Goal: Information Seeking & Learning: Check status

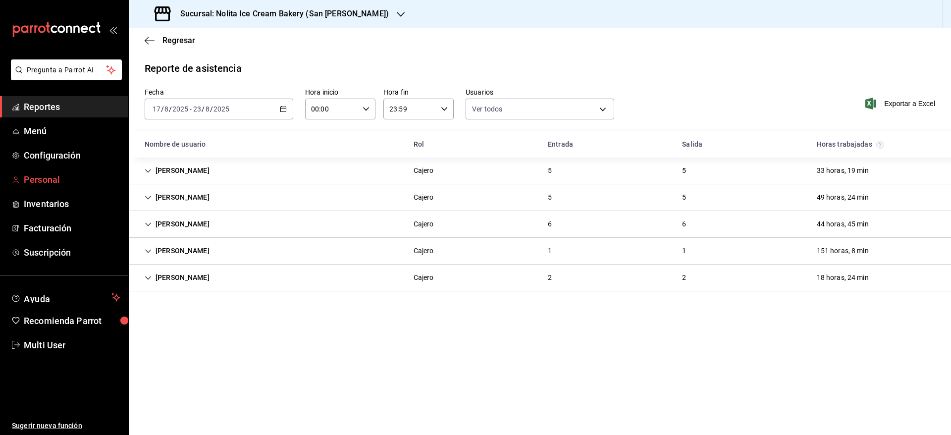
click at [65, 175] on span "Personal" at bounding box center [72, 179] width 97 height 13
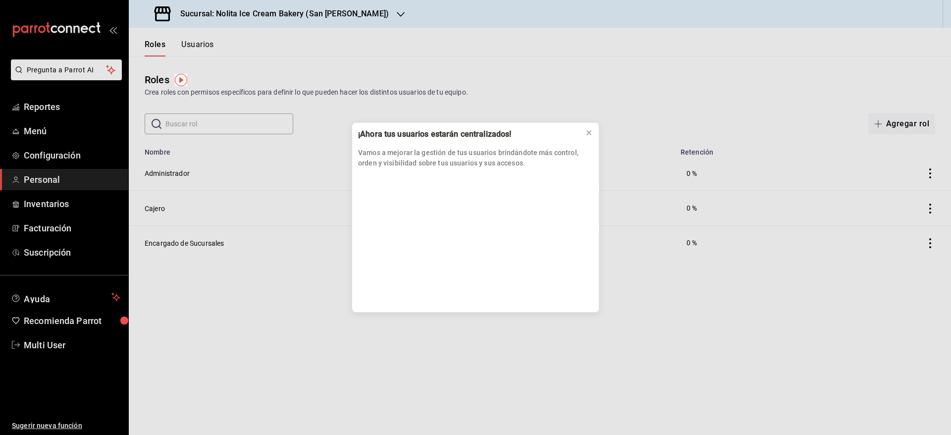
click at [198, 44] on div "¡Ahora tus usuarios estarán centralizados! Vamos a mejorar la gestión de tus us…" at bounding box center [475, 217] width 951 height 435
click at [590, 132] on icon at bounding box center [589, 133] width 4 height 4
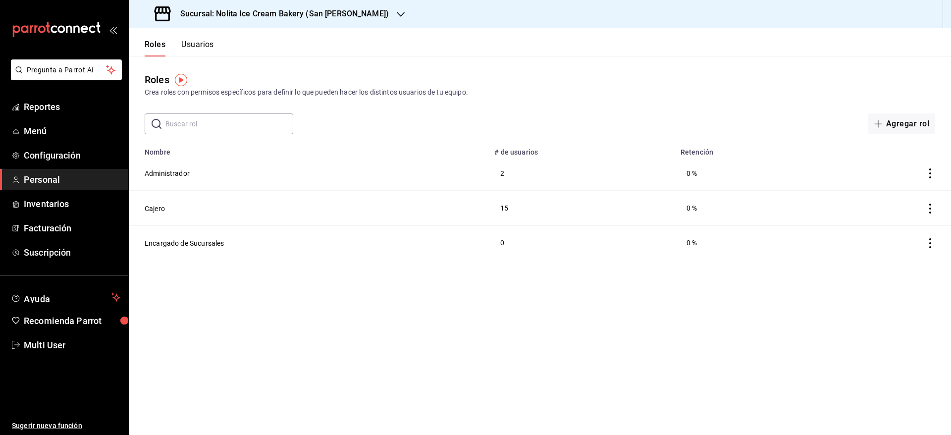
click at [199, 48] on button "Usuarios" at bounding box center [197, 48] width 33 height 17
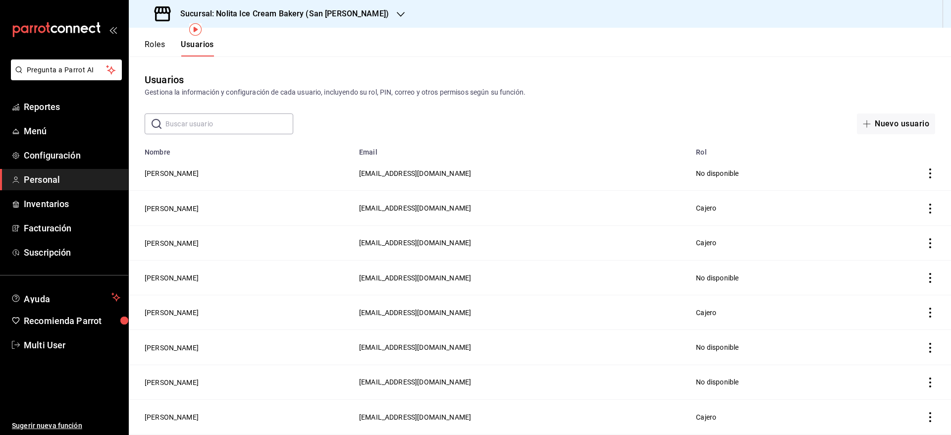
scroll to position [66, 0]
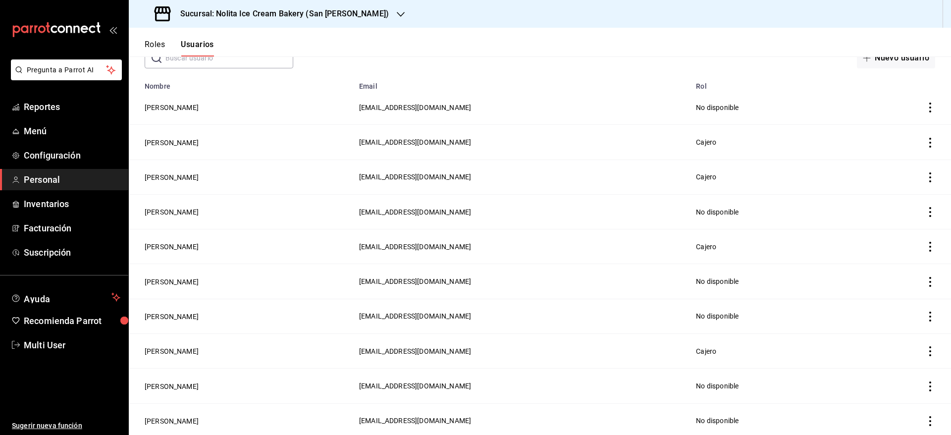
click at [303, 16] on h3 "Sucursal: Nolita Ice Cream Bakery (San [PERSON_NAME])" at bounding box center [280, 14] width 216 height 12
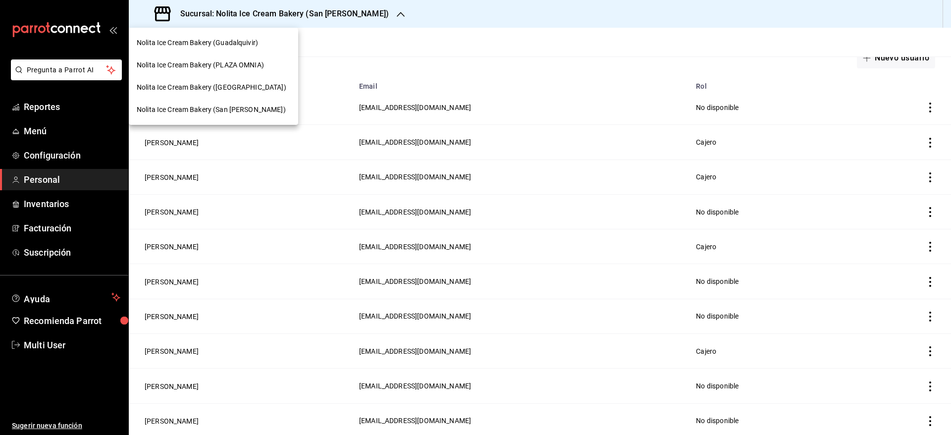
click at [251, 42] on span "Nolita Ice Cream Bakery (Guadalquivir)" at bounding box center [197, 43] width 121 height 10
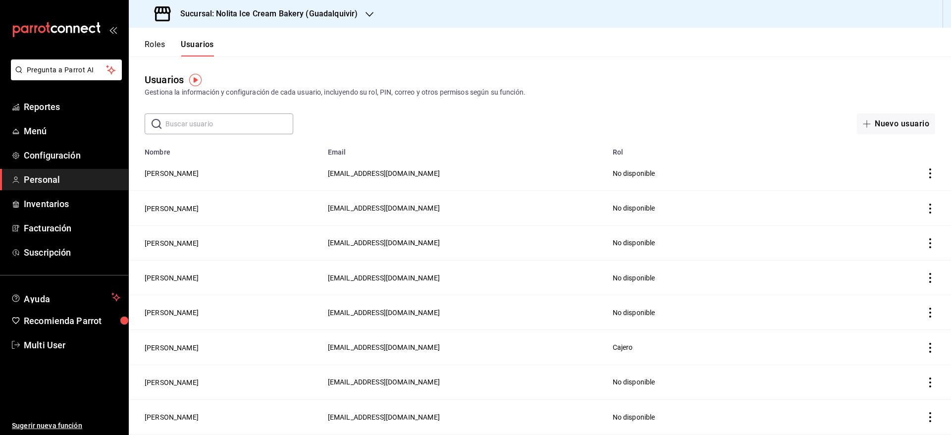
click at [248, 134] on div "​ ​" at bounding box center [219, 123] width 149 height 21
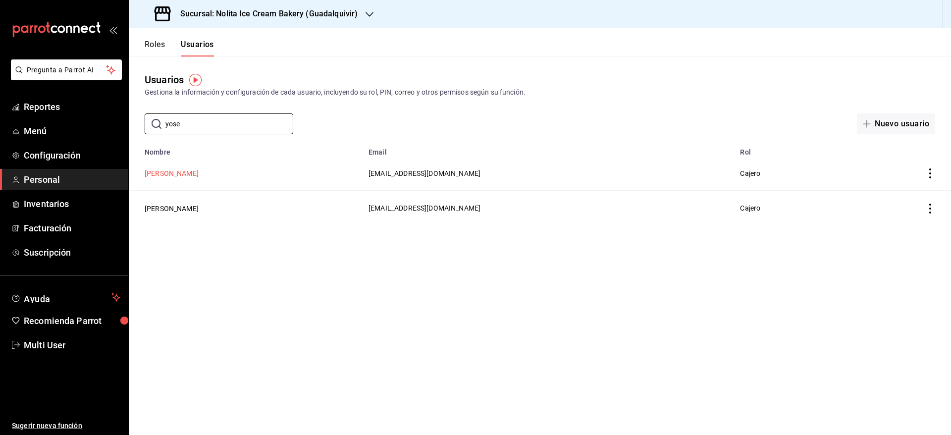
type input "yose"
click at [195, 174] on button "[PERSON_NAME]" at bounding box center [172, 173] width 54 height 10
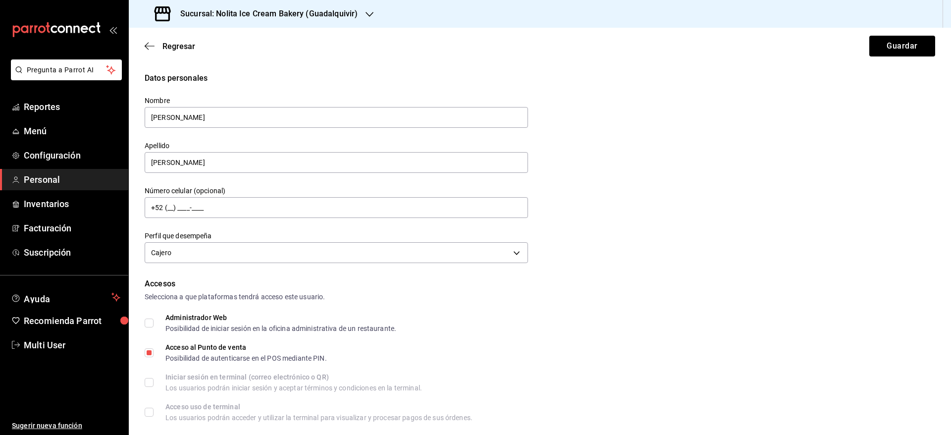
scroll to position [356, 0]
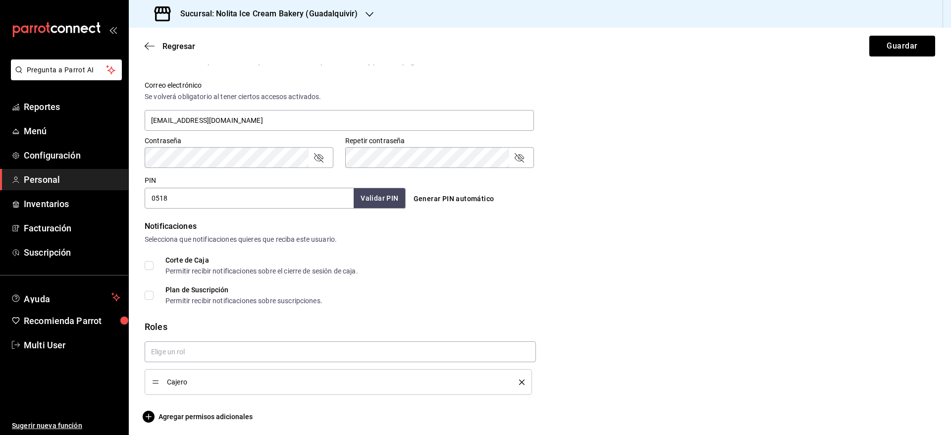
click at [221, 6] on div "Sucursal: Nolita Ice Cream Bakery (Guadalquivir)" at bounding box center [257, 14] width 241 height 28
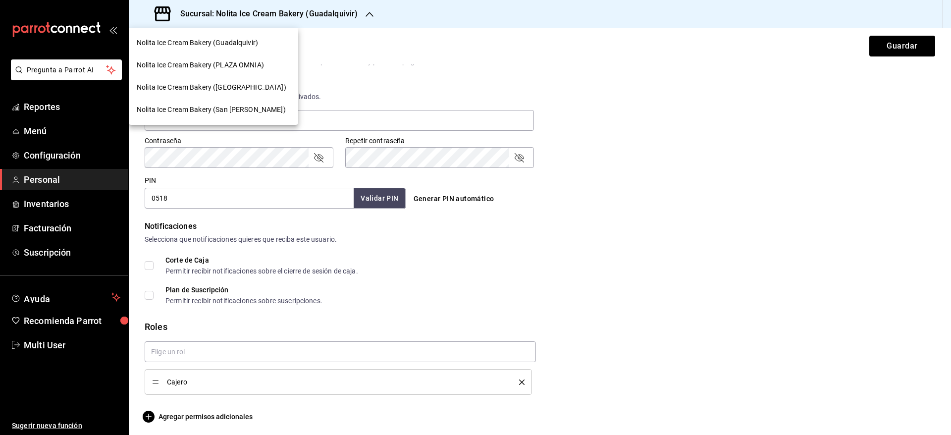
click at [203, 107] on span "Nolita Ice Cream Bakery (San [PERSON_NAME])" at bounding box center [211, 109] width 149 height 10
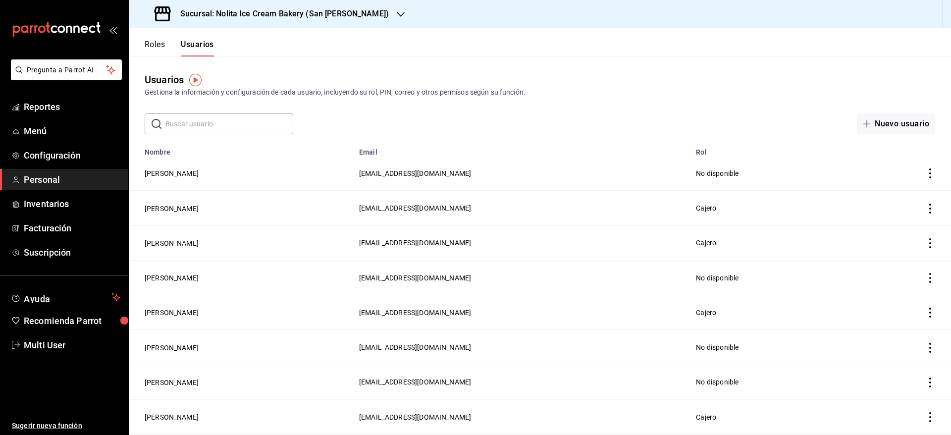
click at [205, 125] on input "text" at bounding box center [229, 124] width 128 height 20
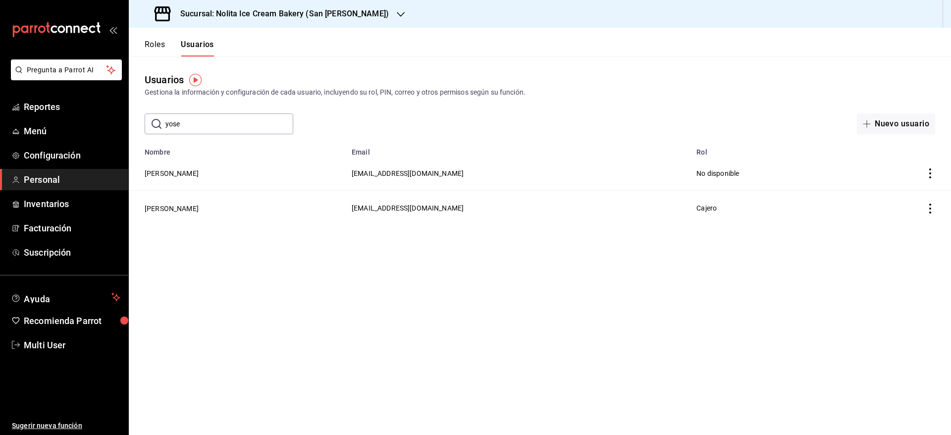
type input "yose"
click at [189, 172] on button "[PERSON_NAME]" at bounding box center [172, 173] width 54 height 10
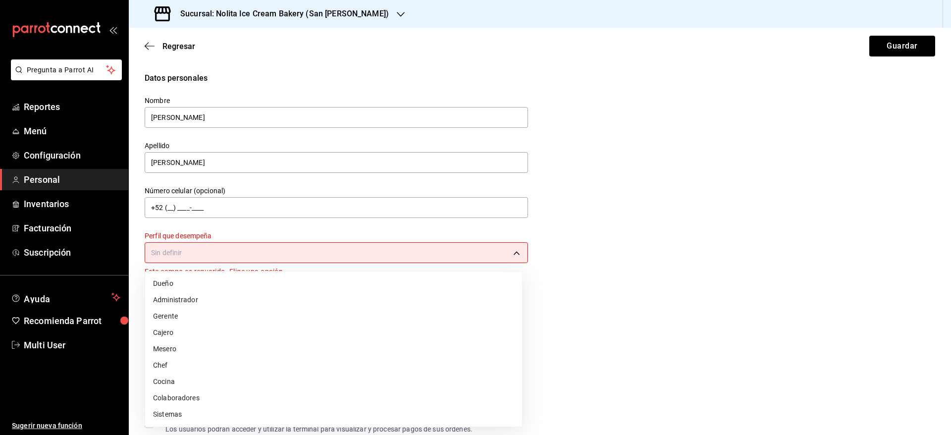
click at [454, 248] on body "Pregunta a Parrot AI Reportes Menú Configuración Personal Inventarios Facturaci…" at bounding box center [475, 217] width 951 height 435
click at [346, 333] on li "Cajero" at bounding box center [333, 332] width 377 height 16
type input "CASHIER"
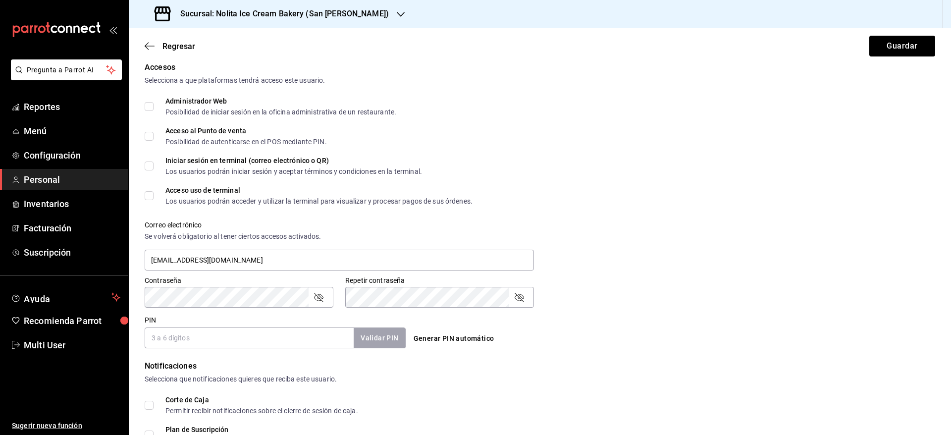
scroll to position [219, 0]
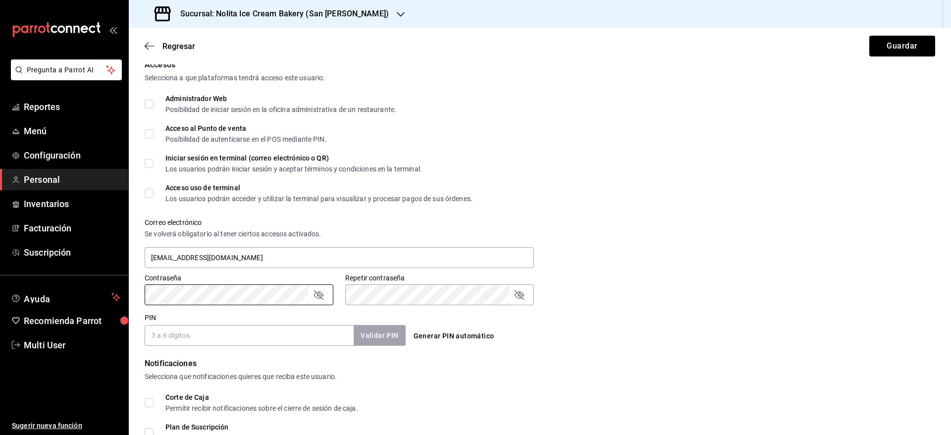
click at [276, 333] on input "PIN" at bounding box center [249, 335] width 209 height 21
type input "0518"
click at [376, 336] on button "Validar PIN" at bounding box center [379, 335] width 52 height 21
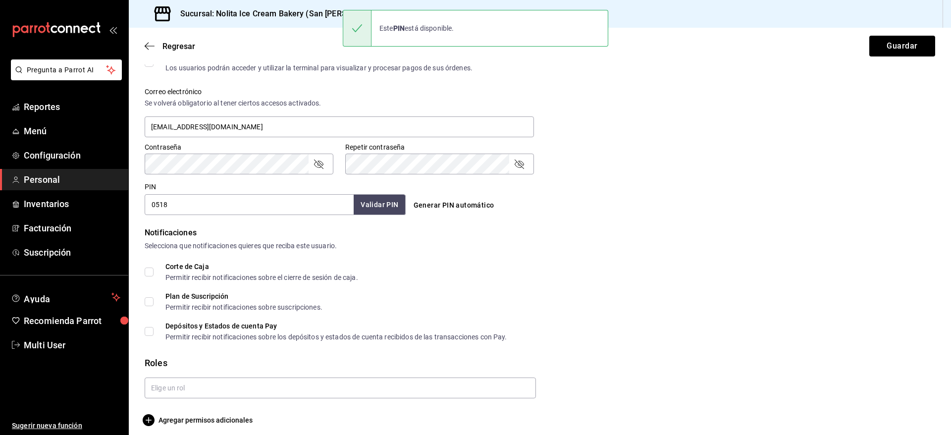
scroll to position [357, 0]
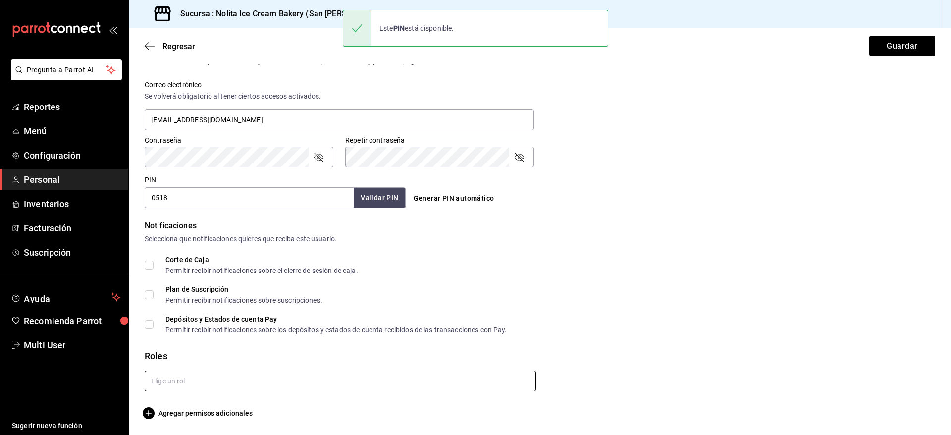
click at [402, 382] on input "text" at bounding box center [340, 380] width 391 height 21
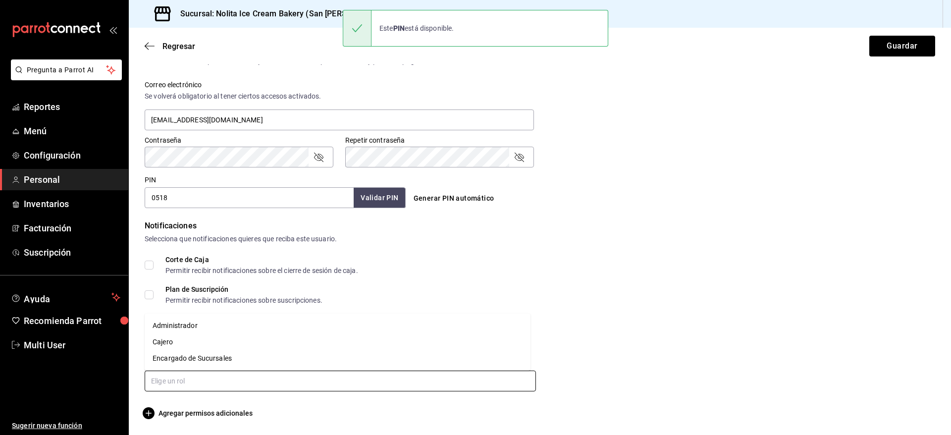
click at [337, 347] on li "Cajero" at bounding box center [338, 342] width 386 height 16
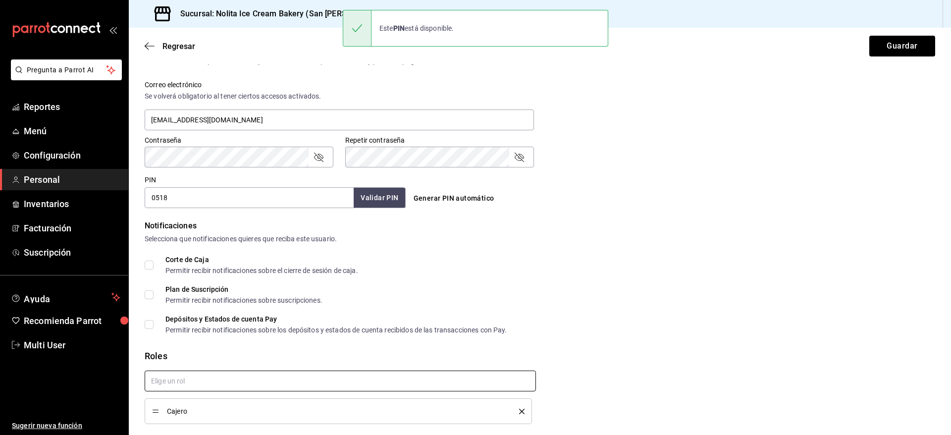
checkbox input "true"
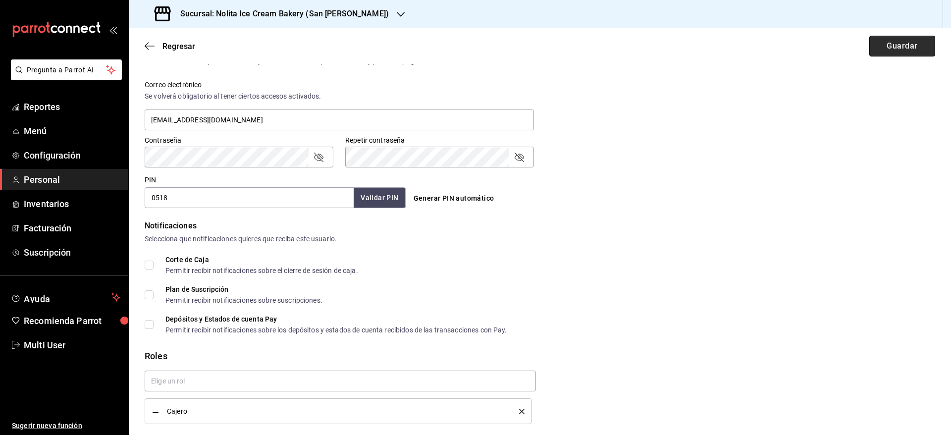
click at [889, 46] on button "Guardar" at bounding box center [902, 46] width 66 height 21
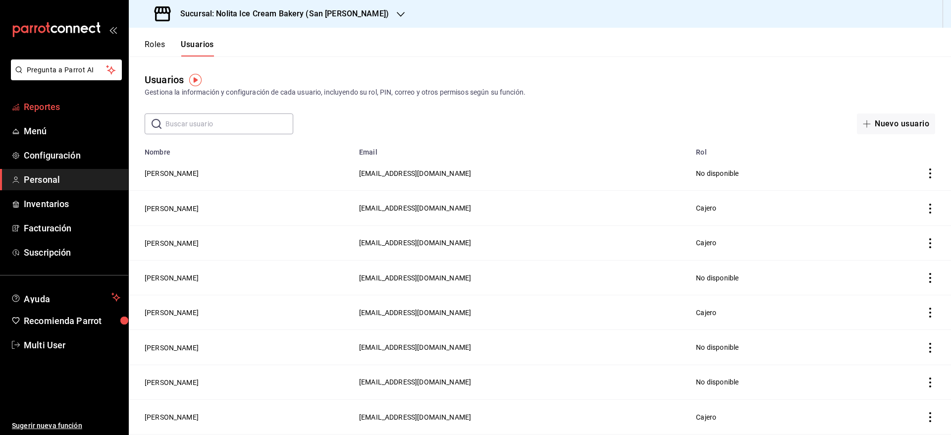
click at [44, 104] on span "Reportes" at bounding box center [72, 106] width 97 height 13
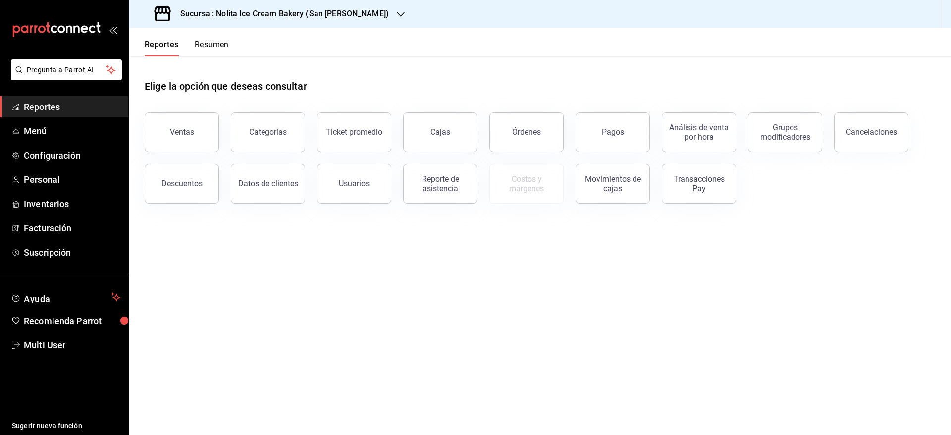
click at [222, 42] on button "Resumen" at bounding box center [212, 48] width 34 height 17
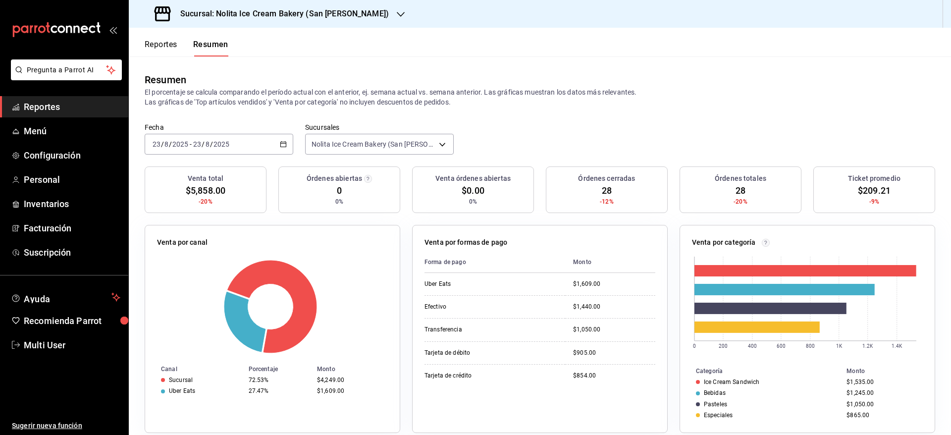
drag, startPoint x: 233, startPoint y: 144, endPoint x: 235, endPoint y: 154, distance: 10.6
click at [235, 154] on div "[DATE] [DATE] - [DATE] [DATE]" at bounding box center [219, 144] width 149 height 21
click at [206, 173] on span "Hoy" at bounding box center [191, 174] width 77 height 10
click at [238, 139] on div "[DATE] [DATE] - [DATE] [DATE]" at bounding box center [219, 144] width 149 height 21
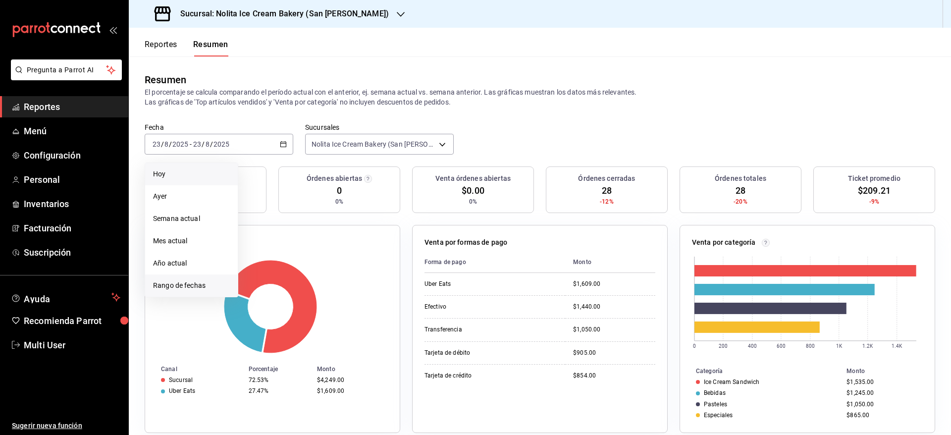
click at [199, 283] on span "Rango de fechas" at bounding box center [191, 285] width 77 height 10
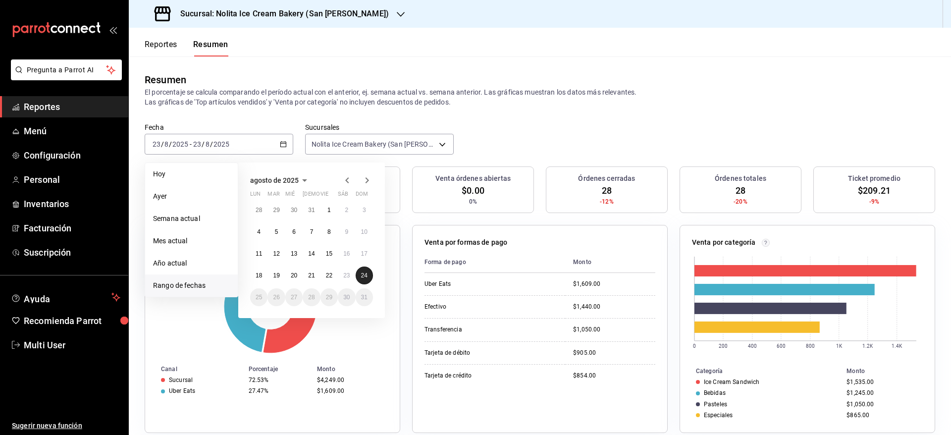
click at [370, 280] on button "24" at bounding box center [364, 275] width 17 height 18
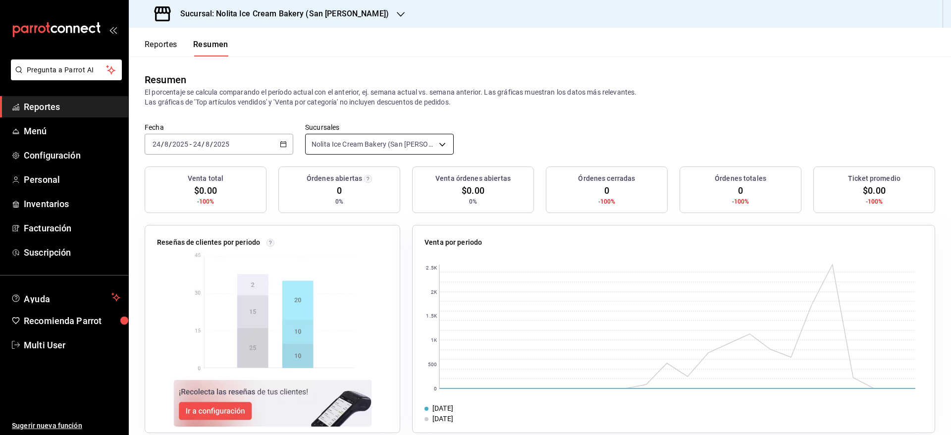
click at [388, 138] on body "Pregunta a Parrot AI Reportes Menú Configuración Personal Inventarios Facturaci…" at bounding box center [475, 217] width 951 height 435
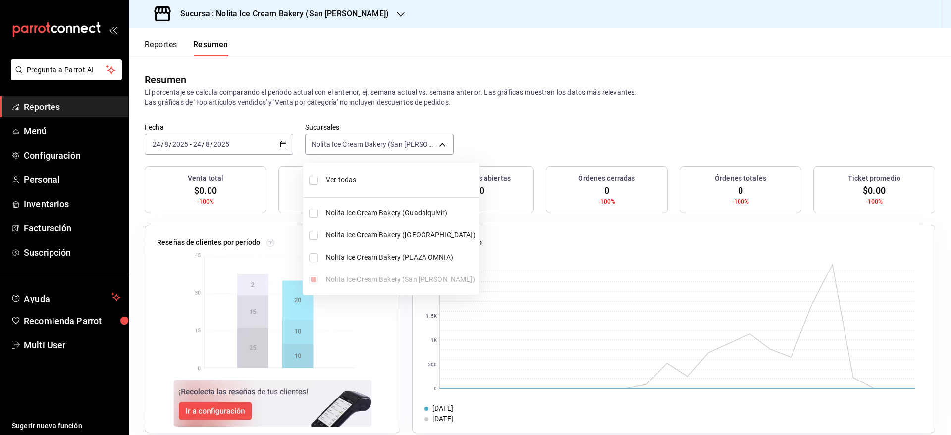
click at [369, 175] on span "Ver todas" at bounding box center [401, 180] width 150 height 10
type input "[object Object],[object Object],[object Object],[object Object]"
checkbox input "true"
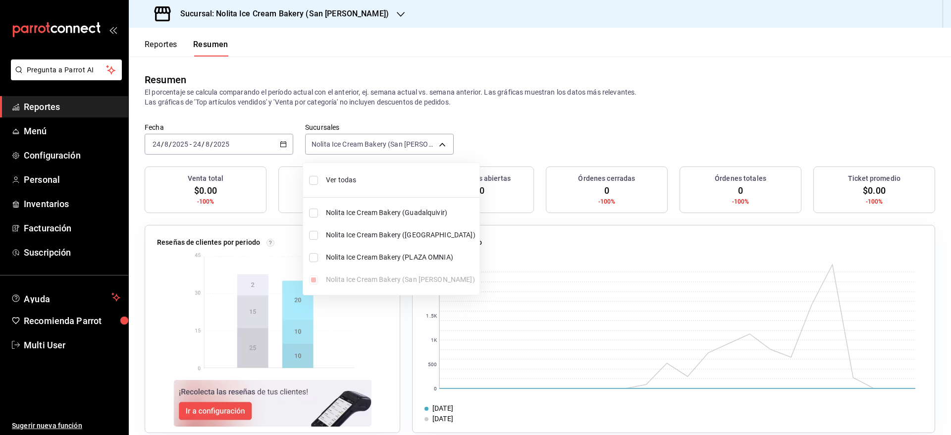
checkbox input "true"
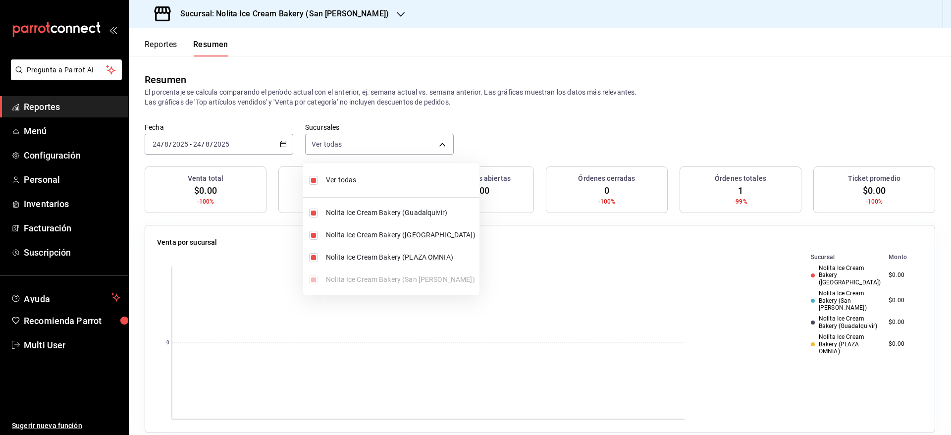
click at [572, 122] on div at bounding box center [475, 217] width 951 height 435
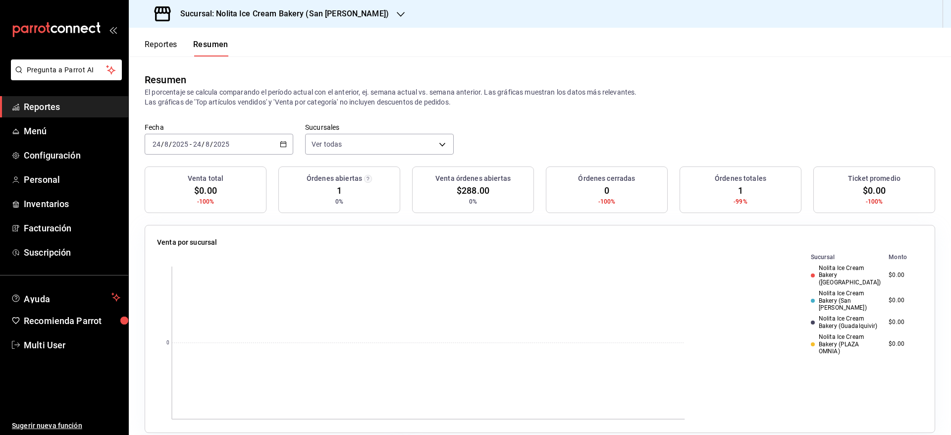
click at [158, 45] on button "Reportes" at bounding box center [161, 48] width 33 height 17
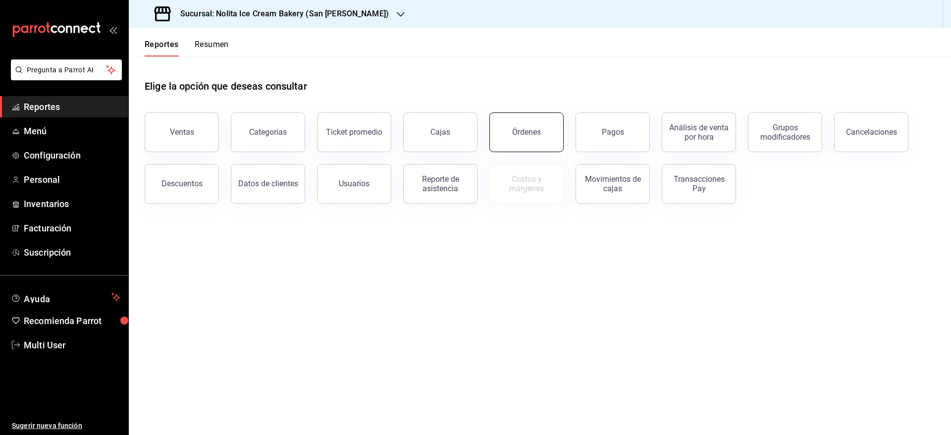
click at [516, 139] on button "Órdenes" at bounding box center [526, 132] width 74 height 40
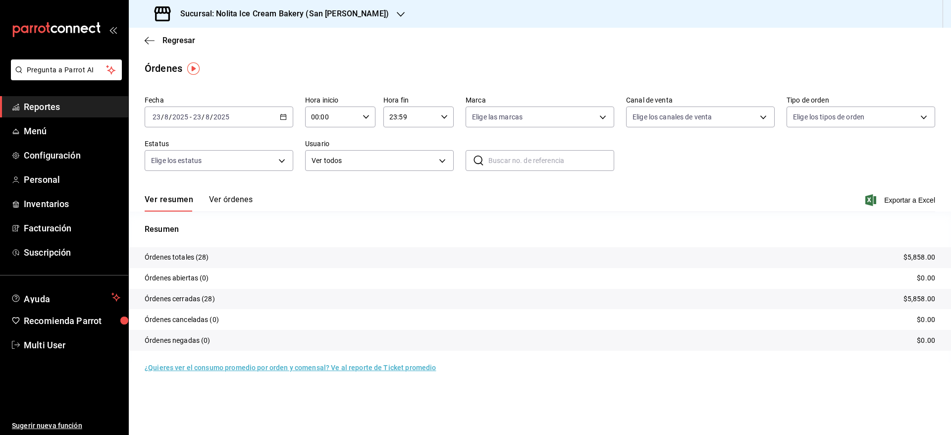
click at [243, 117] on div "[DATE] [DATE] - [DATE] [DATE]" at bounding box center [219, 116] width 149 height 21
click at [202, 253] on span "Rango de fechas" at bounding box center [191, 258] width 77 height 10
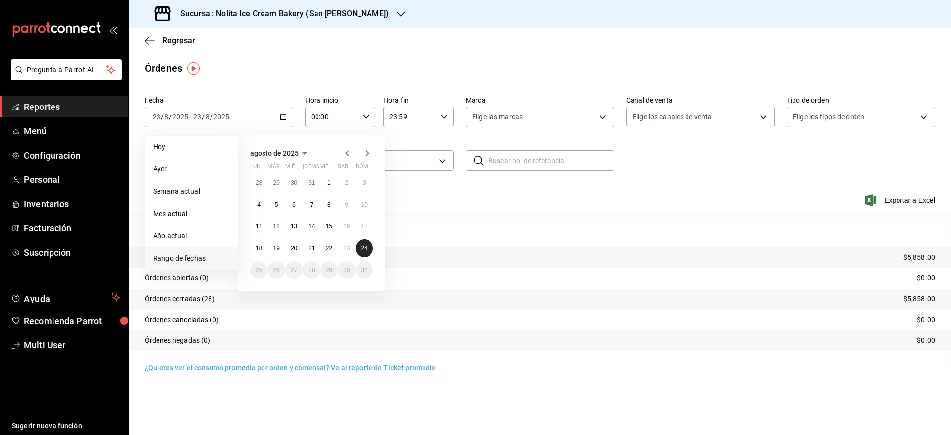
click at [366, 250] on abbr "24" at bounding box center [364, 248] width 6 height 7
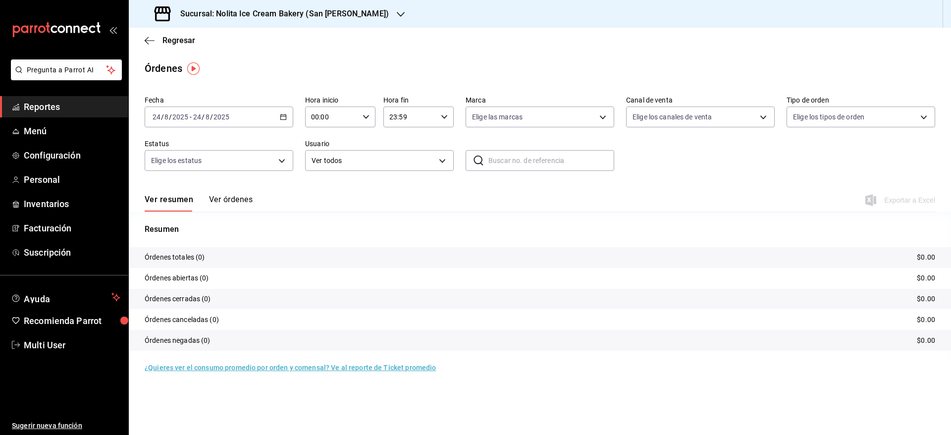
click at [303, 11] on h3 "Sucursal: Nolita Ice Cream Bakery (San [PERSON_NAME])" at bounding box center [280, 14] width 216 height 12
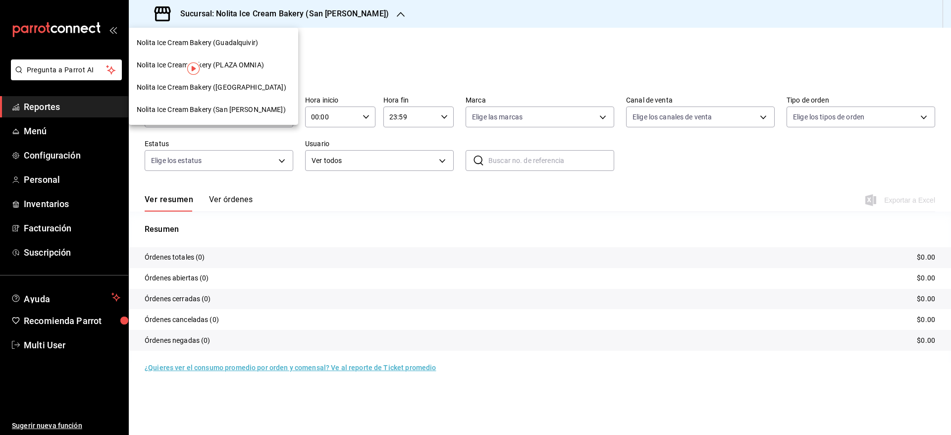
click at [258, 38] on div "Nolita Ice Cream Bakery (Guadalquivir)" at bounding box center [213, 43] width 153 height 10
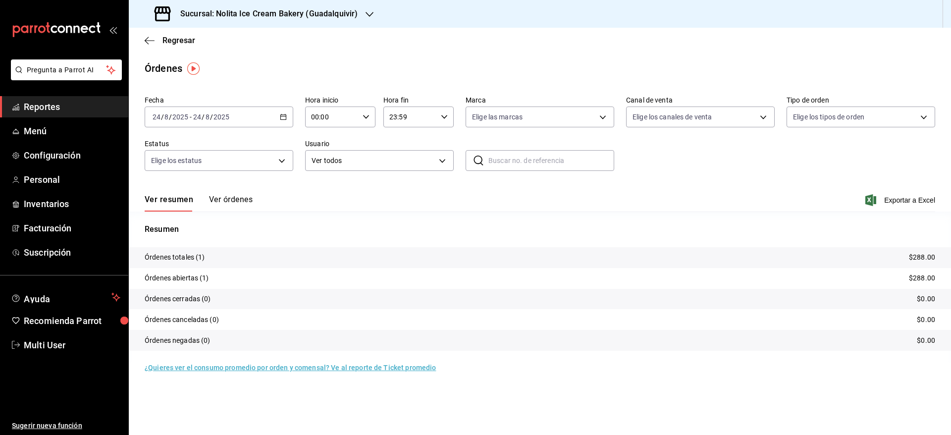
click at [227, 197] on button "Ver órdenes" at bounding box center [231, 203] width 44 height 17
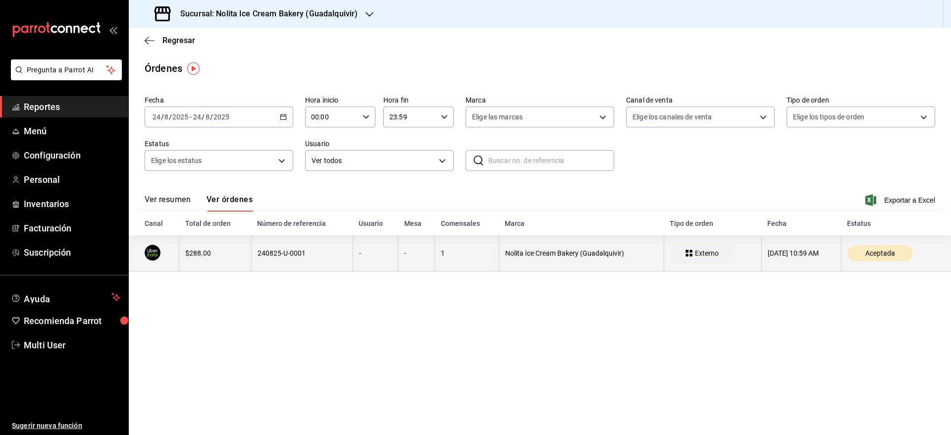
click at [212, 261] on th "$288.00" at bounding box center [215, 253] width 72 height 36
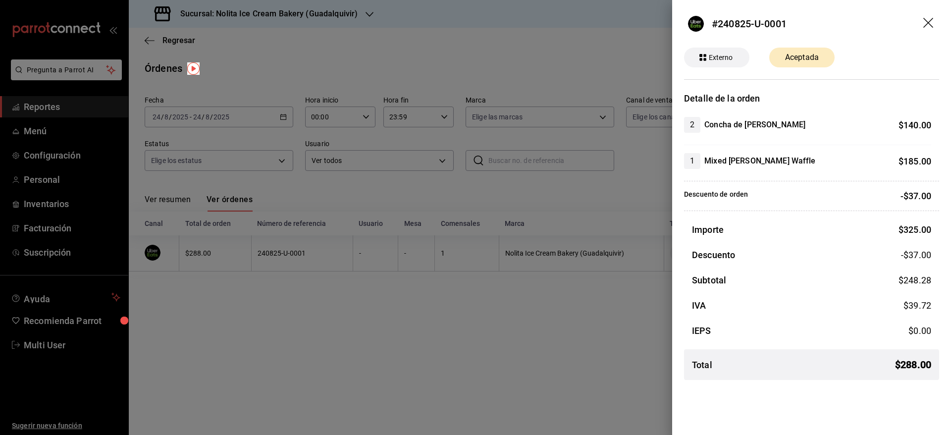
click at [240, 358] on div at bounding box center [475, 217] width 951 height 435
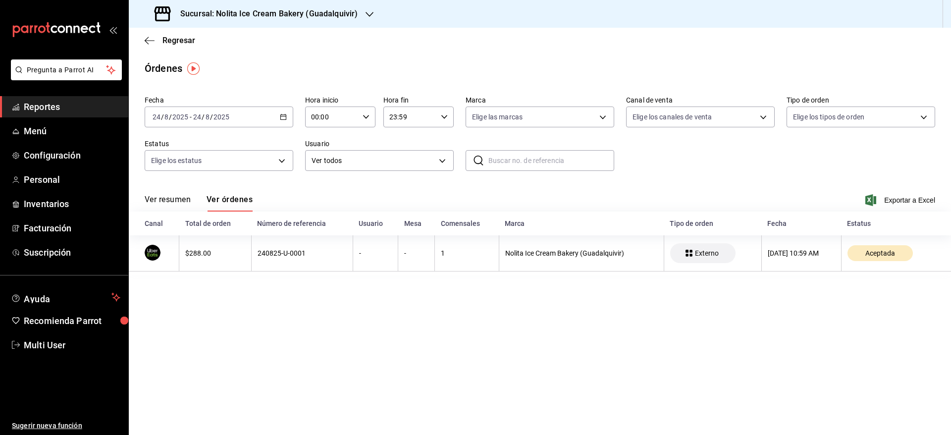
click at [68, 101] on span "Reportes" at bounding box center [72, 106] width 97 height 13
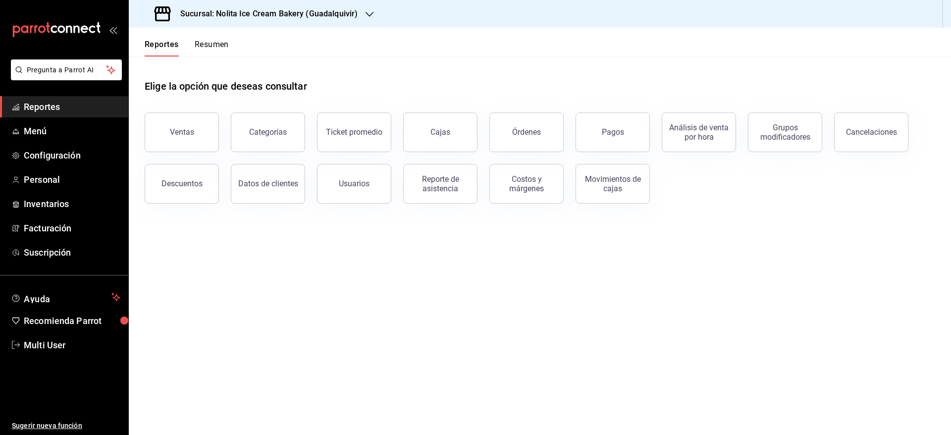
click at [202, 48] on button "Resumen" at bounding box center [212, 48] width 34 height 17
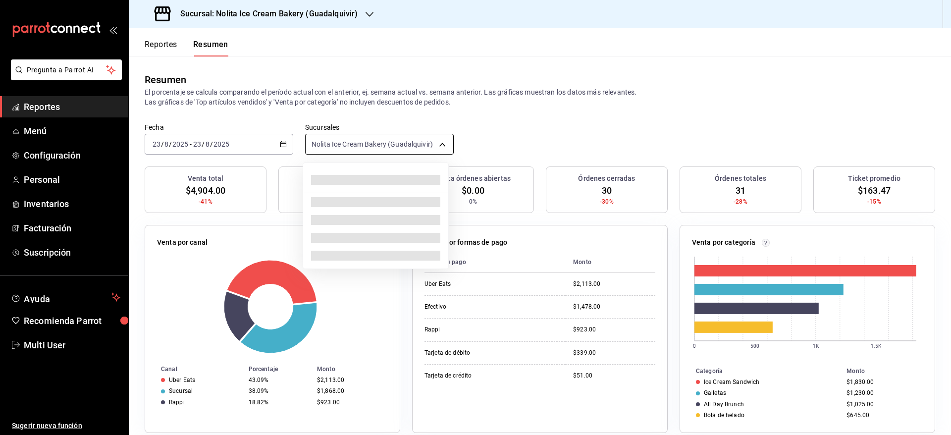
click at [370, 144] on body "Pregunta a Parrot AI Reportes Menú Configuración Personal Inventarios Facturaci…" at bounding box center [475, 217] width 951 height 435
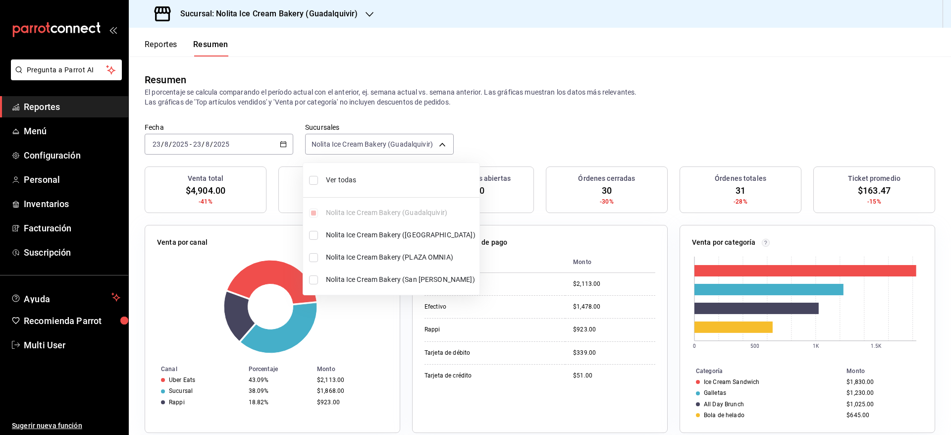
click at [361, 175] on span "Ver todas" at bounding box center [401, 180] width 150 height 10
type input "[object Object],[object Object],[object Object],[object Object]"
checkbox input "true"
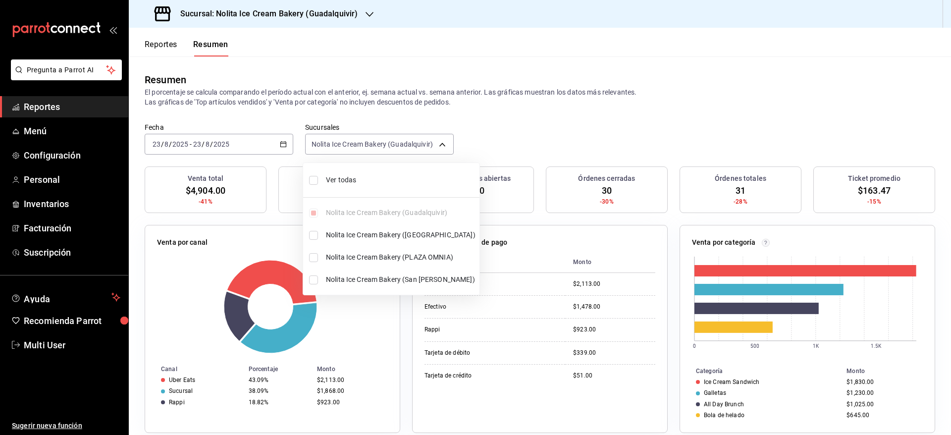
checkbox input "true"
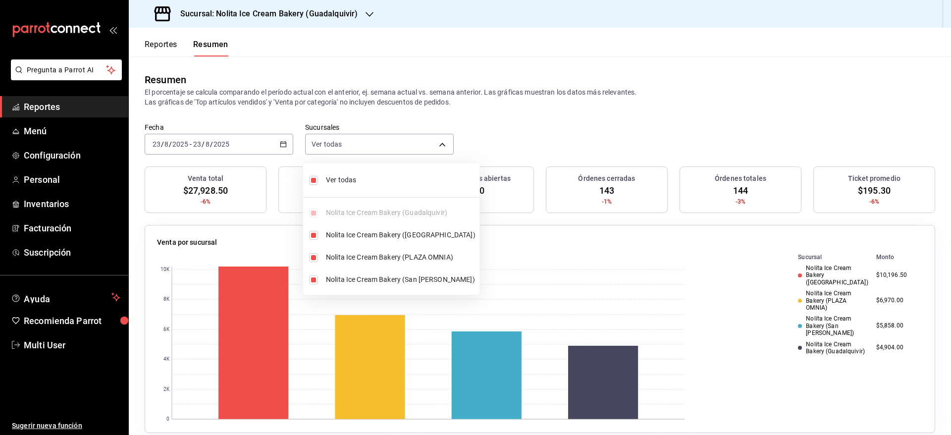
click at [255, 140] on div at bounding box center [475, 217] width 951 height 435
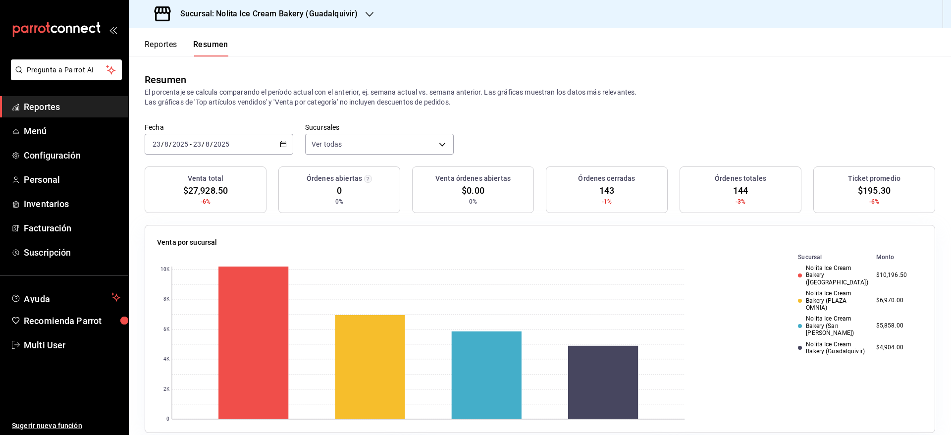
click at [255, 140] on div "[DATE] [DATE] - [DATE] [DATE]" at bounding box center [219, 144] width 149 height 21
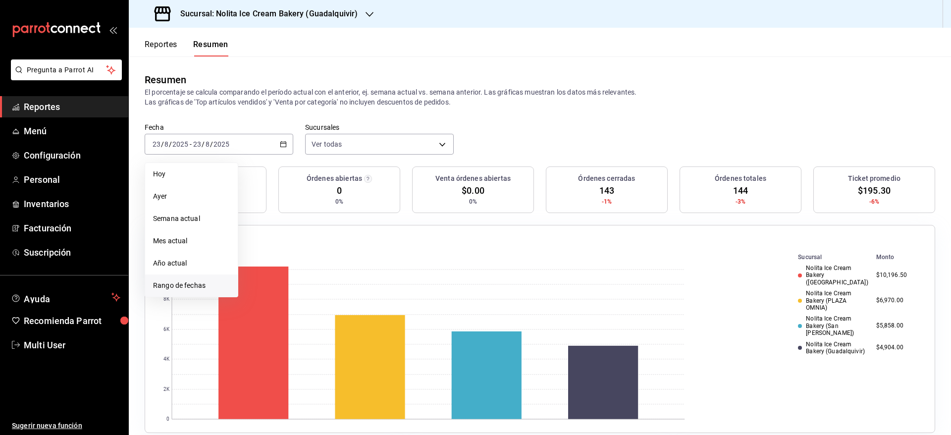
click at [217, 284] on span "Rango de fechas" at bounding box center [191, 285] width 77 height 10
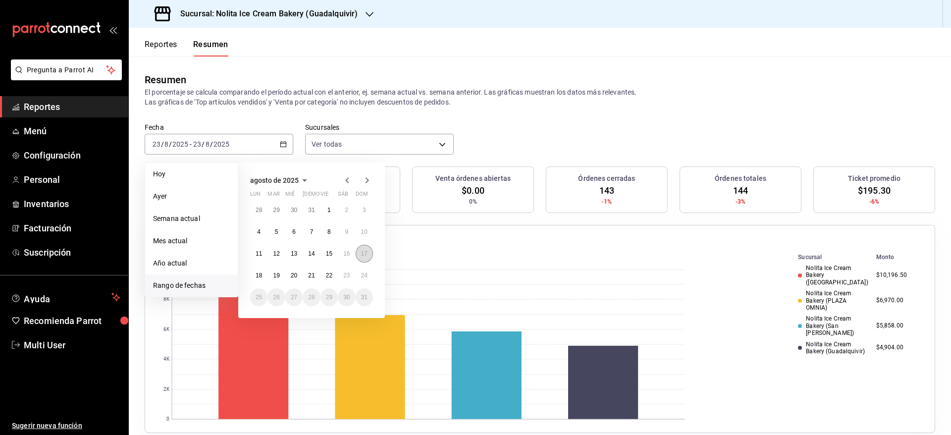
click at [369, 256] on button "17" at bounding box center [364, 254] width 17 height 18
click at [252, 275] on button "18" at bounding box center [258, 275] width 17 height 18
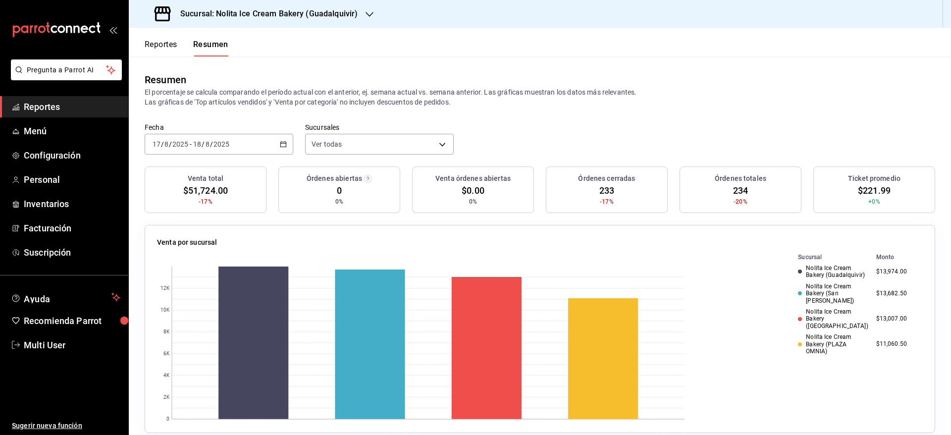
click at [248, 141] on div "[DATE] [DATE] - [DATE] [DATE]" at bounding box center [219, 144] width 149 height 21
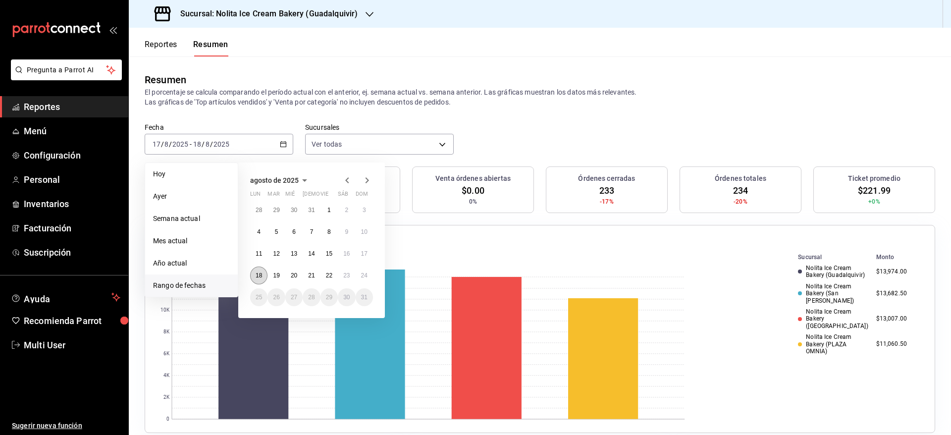
click at [265, 272] on button "18" at bounding box center [258, 275] width 17 height 18
click at [355, 277] on button "23" at bounding box center [346, 275] width 17 height 18
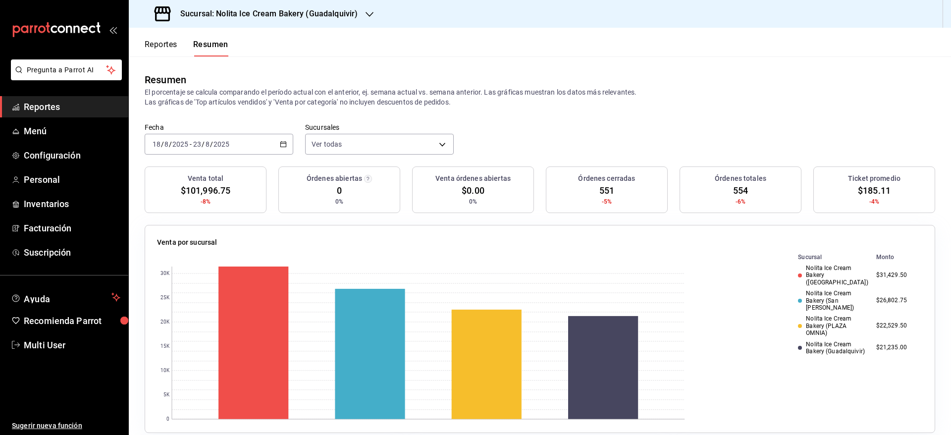
scroll to position [356, 0]
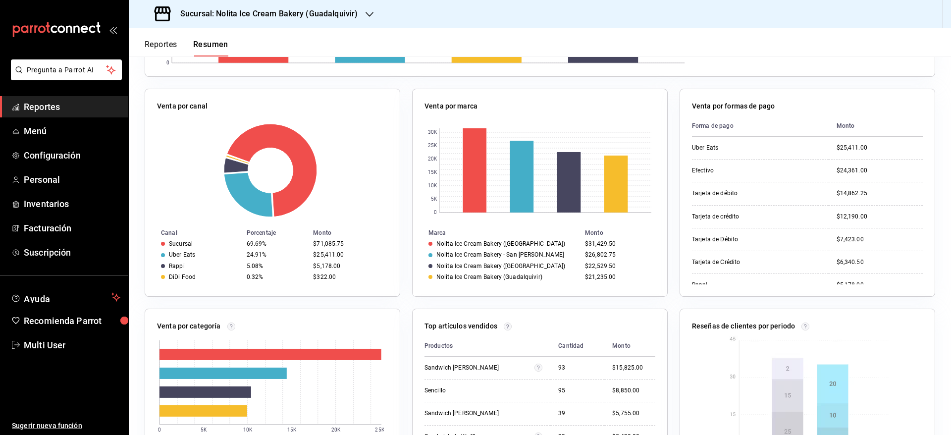
click at [340, 250] on td "$25,411.00" at bounding box center [354, 254] width 91 height 11
click at [159, 41] on button "Reportes" at bounding box center [161, 48] width 33 height 17
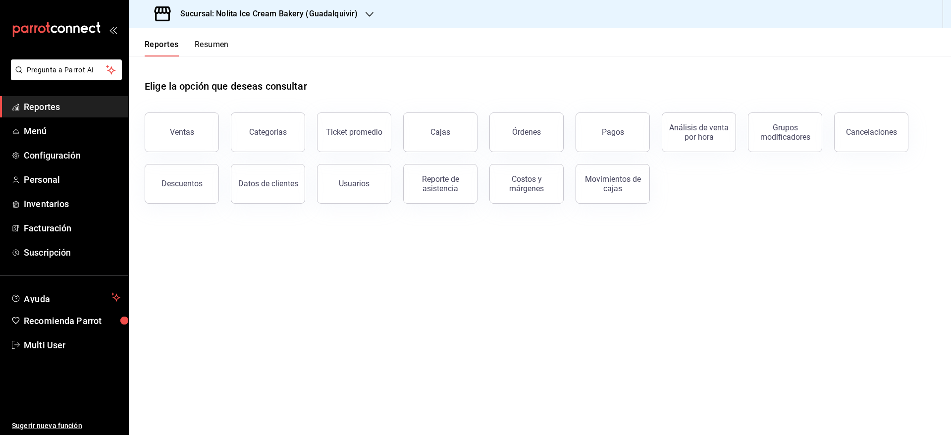
click at [213, 47] on button "Resumen" at bounding box center [212, 48] width 34 height 17
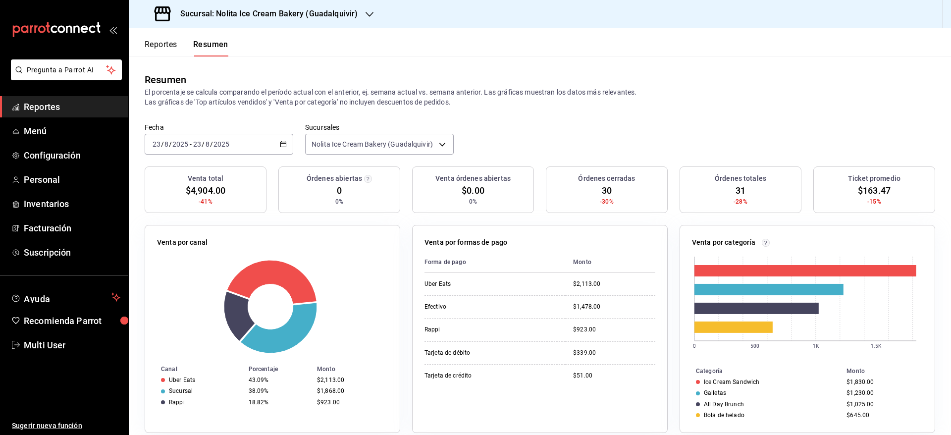
click at [260, 141] on div "[DATE] [DATE] - [DATE] [DATE]" at bounding box center [219, 144] width 149 height 21
click at [221, 171] on span "Hoy" at bounding box center [191, 174] width 77 height 10
